Goal: Ask a question

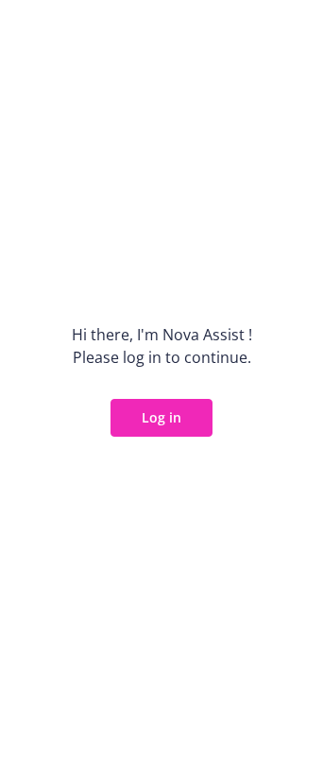
click at [160, 421] on button "Log in" at bounding box center [162, 418] width 102 height 38
click at [175, 429] on button "Log in" at bounding box center [162, 418] width 102 height 38
click at [180, 414] on button "Log in" at bounding box center [162, 418] width 102 height 38
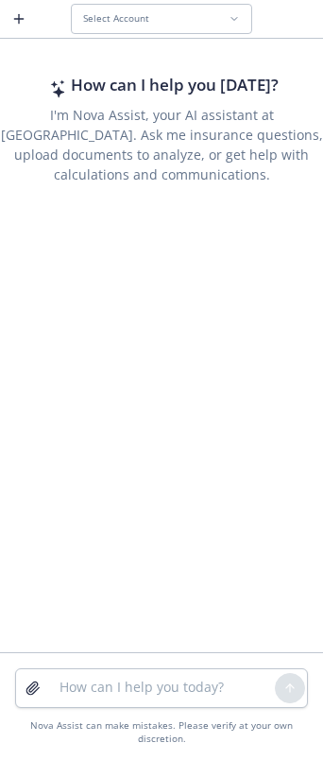
click at [98, 14] on span "Select Account" at bounding box center [116, 18] width 66 height 12
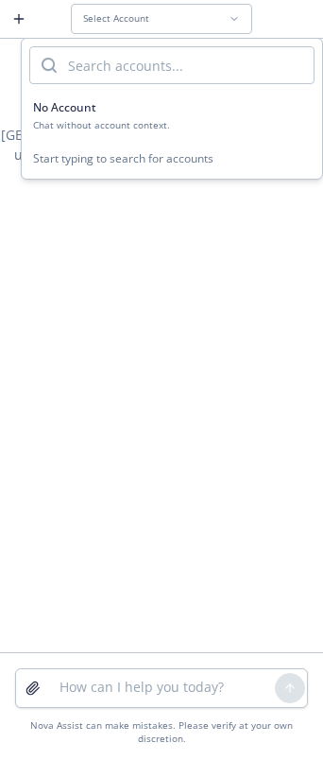
click at [87, 61] on input "search" at bounding box center [185, 65] width 257 height 36
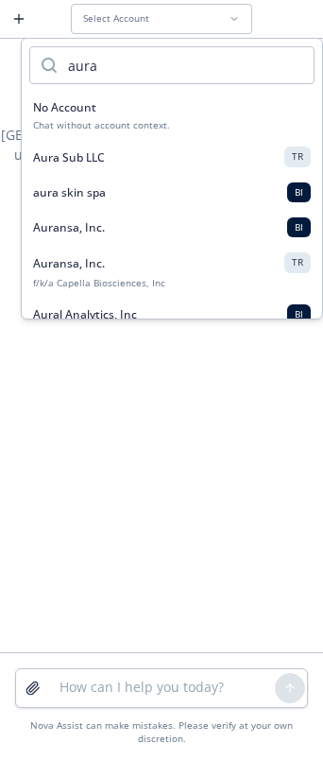
type input "aura"
click at [87, 146] on button "Aura Sub LLC TR" at bounding box center [172, 156] width 301 height 35
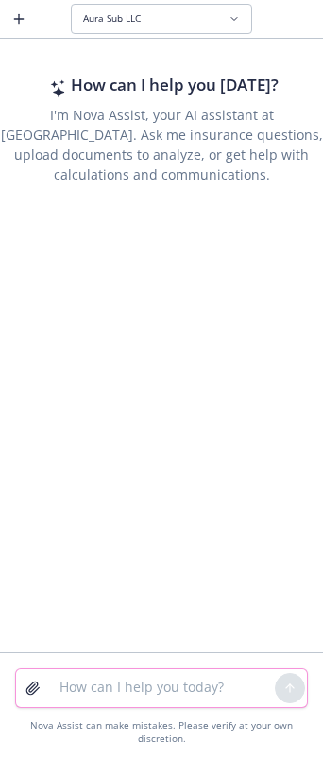
click at [119, 686] on textarea at bounding box center [161, 688] width 227 height 38
type textarea "what is the copay on the ppo"
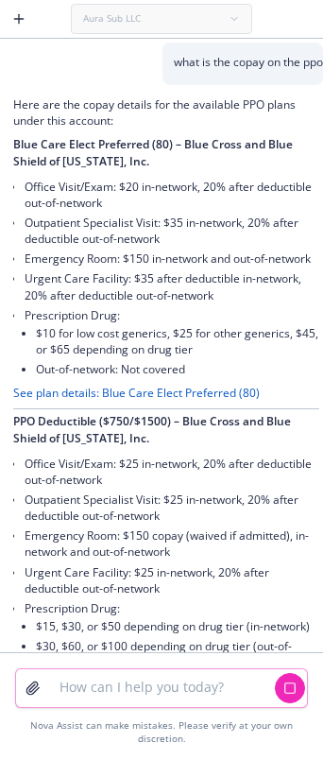
scroll to position [90, 0]
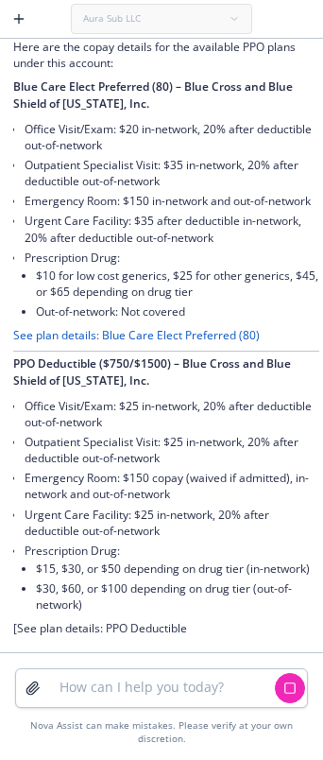
click at [141, 327] on link "See plan details: Blue Care Elect Preferred (80)" at bounding box center [136, 335] width 247 height 16
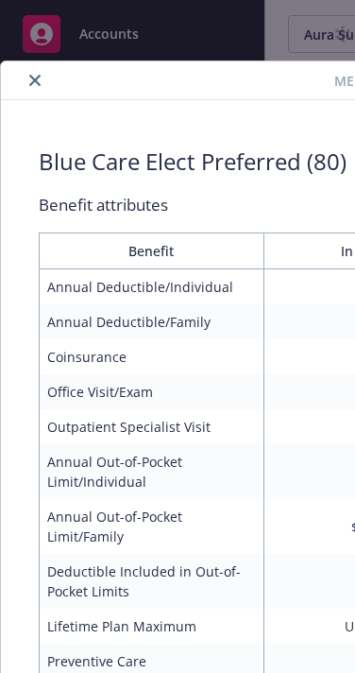
scroll to position [57, 0]
